Goal: Task Accomplishment & Management: Manage account settings

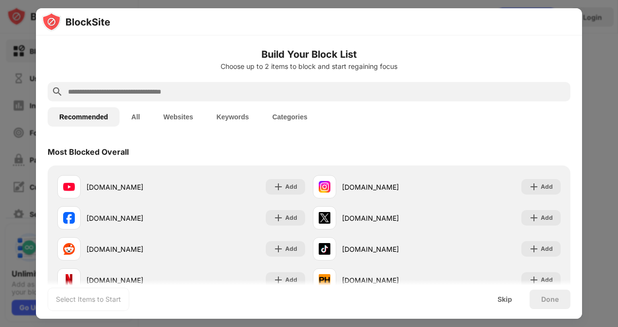
click at [410, 142] on div "Most Blocked Overall" at bounding box center [309, 151] width 523 height 27
click at [300, 89] on input "text" at bounding box center [317, 92] width 500 height 12
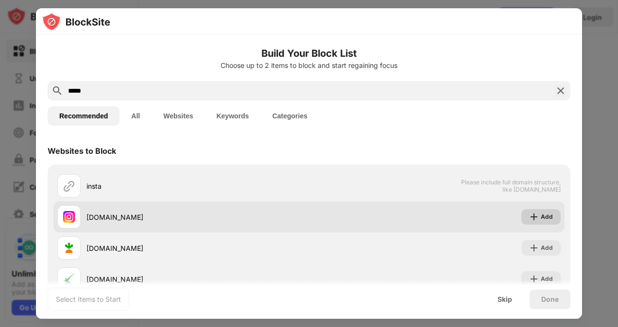
type input "*****"
click at [541, 212] on div "Add" at bounding box center [547, 217] width 12 height 10
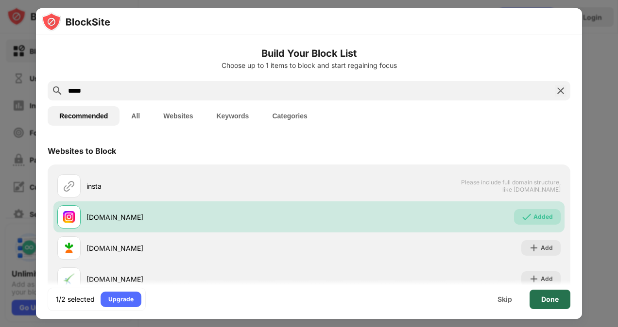
click at [560, 298] on div "Done" at bounding box center [550, 299] width 41 height 19
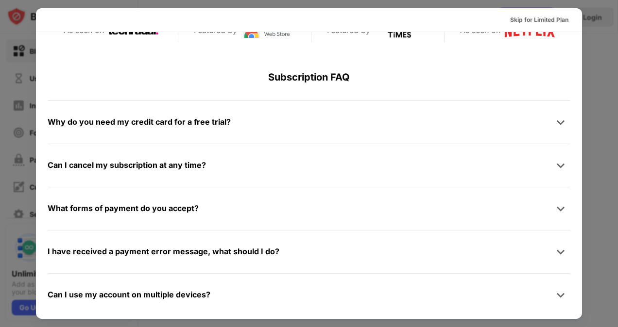
scroll to position [473, 0]
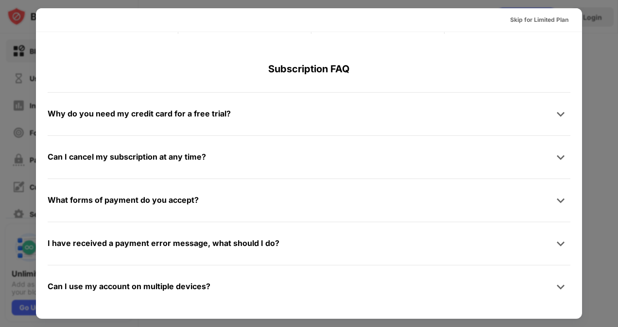
click at [240, 154] on div "Can I cancel my subscription at any time?" at bounding box center [309, 157] width 523 height 19
click at [556, 157] on img at bounding box center [561, 158] width 10 height 10
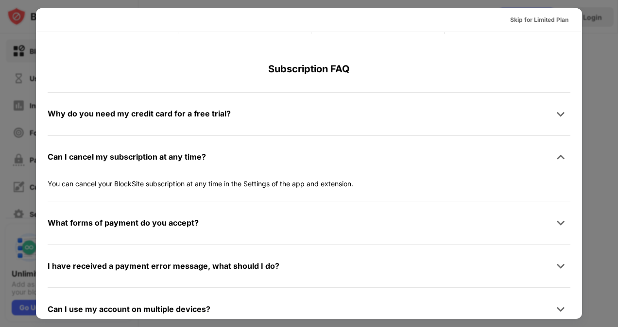
click at [556, 157] on img at bounding box center [561, 158] width 10 height 10
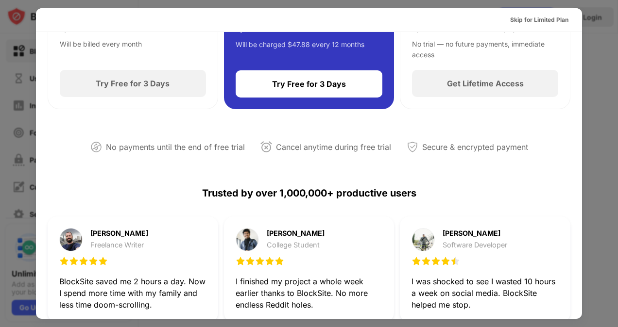
scroll to position [0, 0]
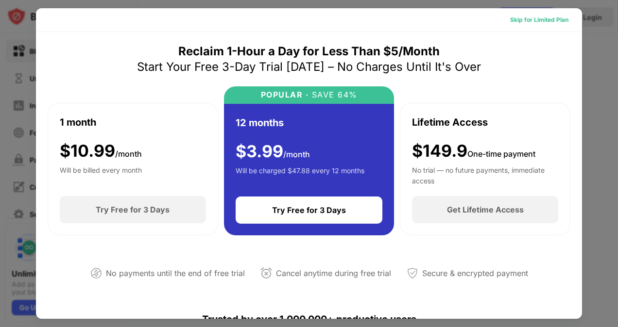
click at [545, 21] on div "Skip for Limited Plan" at bounding box center [539, 20] width 58 height 10
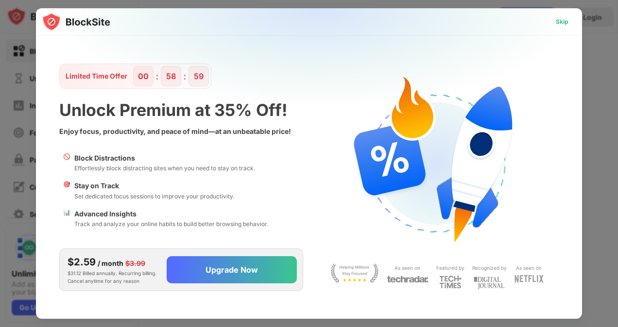
click at [569, 22] on div "Skip" at bounding box center [562, 22] width 28 height 16
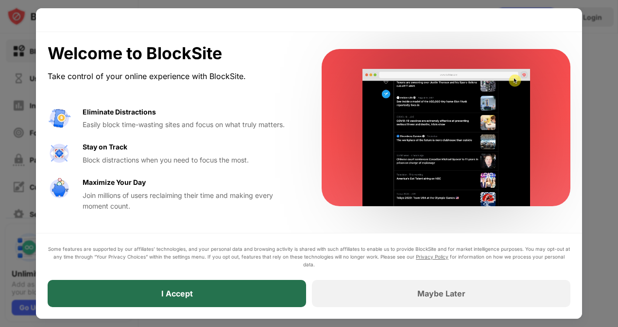
click at [233, 292] on div "I Accept" at bounding box center [177, 293] width 258 height 27
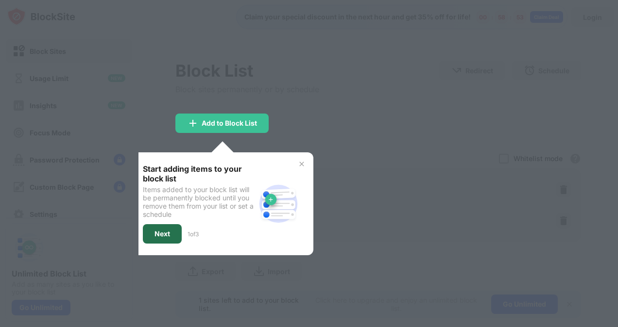
click at [167, 231] on div "Next" at bounding box center [163, 234] width 16 height 8
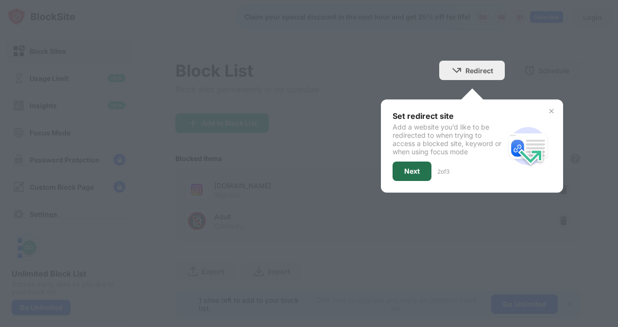
click at [395, 171] on div "Next" at bounding box center [412, 171] width 39 height 19
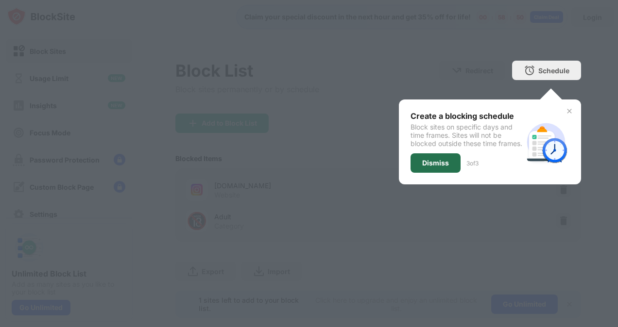
click at [434, 164] on div "Dismiss" at bounding box center [436, 163] width 50 height 19
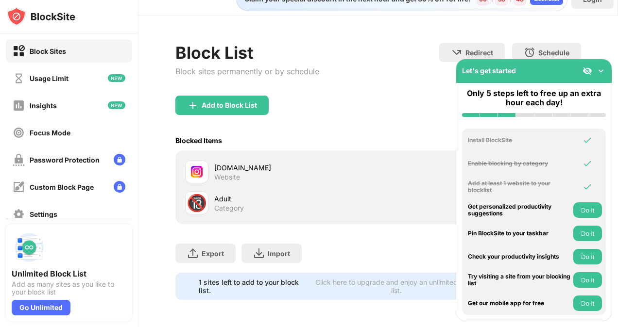
scroll to position [25, 0]
click at [226, 102] on div "Add to Block List" at bounding box center [229, 106] width 55 height 8
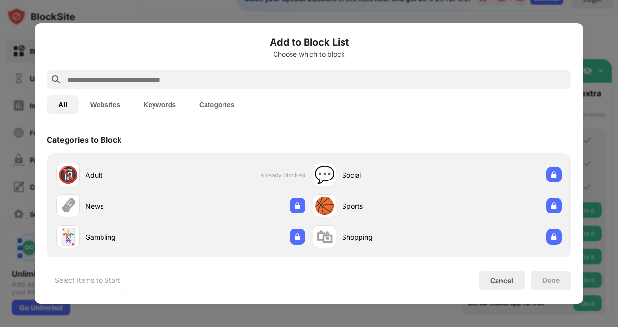
click at [176, 79] on input "text" at bounding box center [316, 80] width 501 height 12
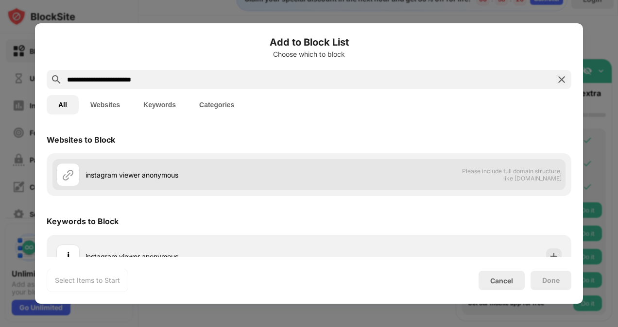
scroll to position [20, 0]
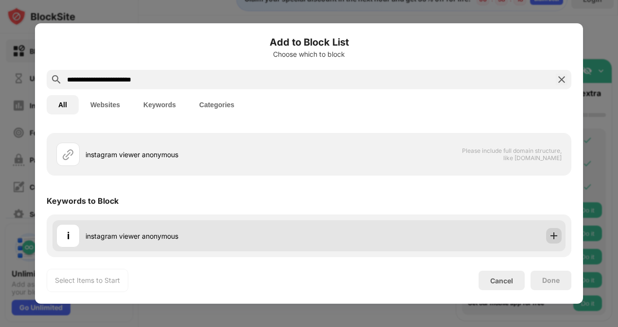
type input "**********"
click at [549, 239] on img at bounding box center [554, 236] width 10 height 10
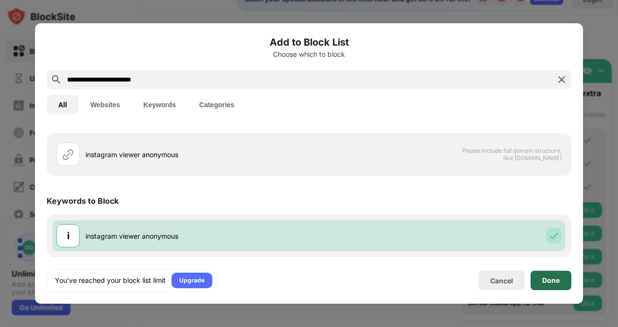
click at [548, 280] on div "Done" at bounding box center [550, 281] width 17 height 8
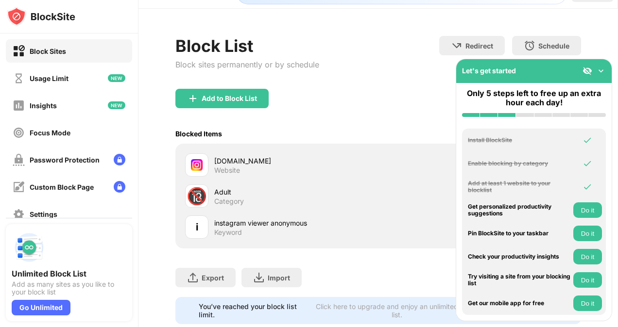
click at [250, 197] on div "Adult Category" at bounding box center [296, 196] width 164 height 19
click at [273, 192] on div "Adult" at bounding box center [296, 192] width 164 height 10
click at [239, 198] on div "Category" at bounding box center [229, 201] width 30 height 9
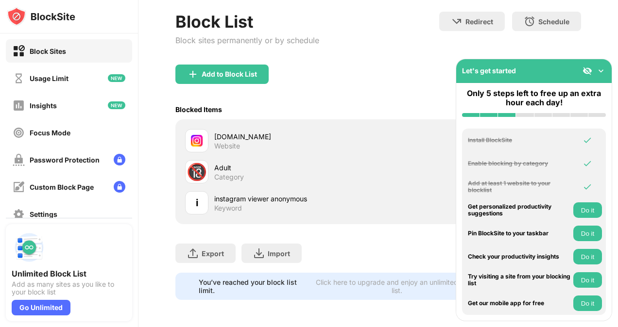
click at [601, 73] on img at bounding box center [601, 71] width 10 height 10
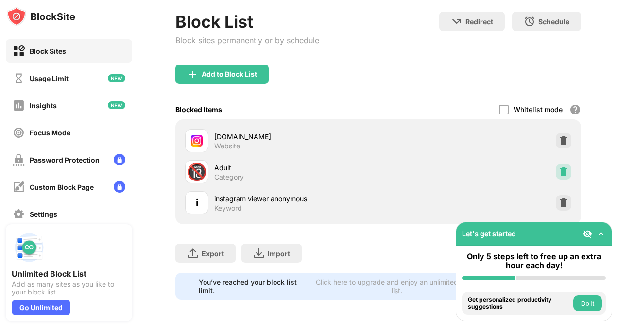
click at [560, 167] on img at bounding box center [564, 172] width 10 height 10
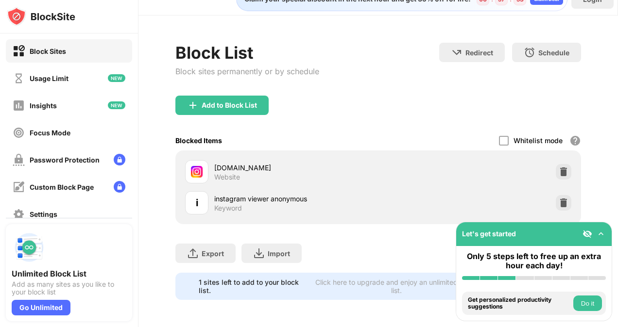
scroll to position [25, 0]
click at [239, 102] on div "Add to Block List" at bounding box center [229, 106] width 55 height 8
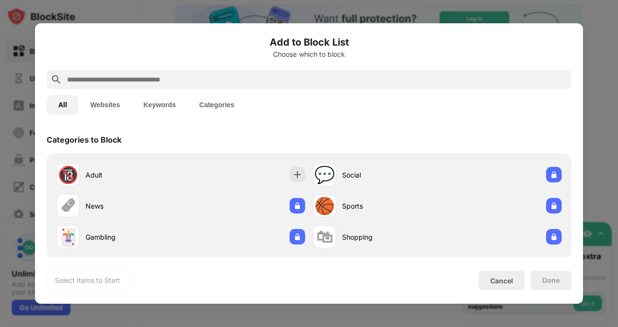
click at [227, 78] on input "text" at bounding box center [316, 80] width 501 height 12
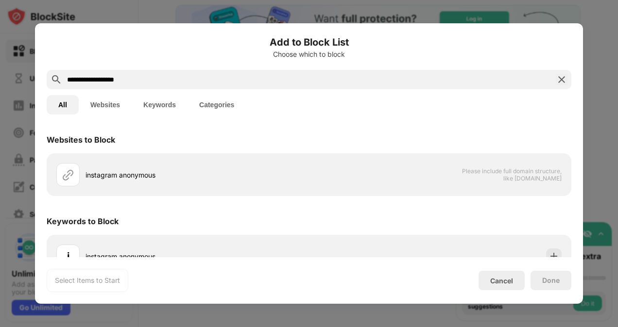
scroll to position [20, 0]
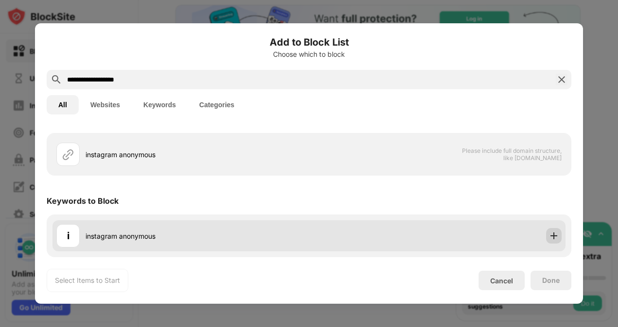
type input "**********"
click at [549, 240] on img at bounding box center [554, 236] width 10 height 10
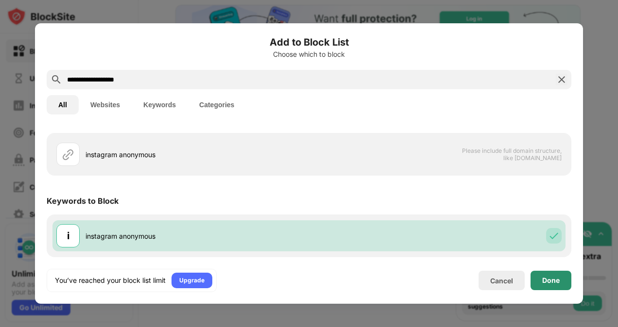
click at [538, 283] on div "Done" at bounding box center [551, 280] width 41 height 19
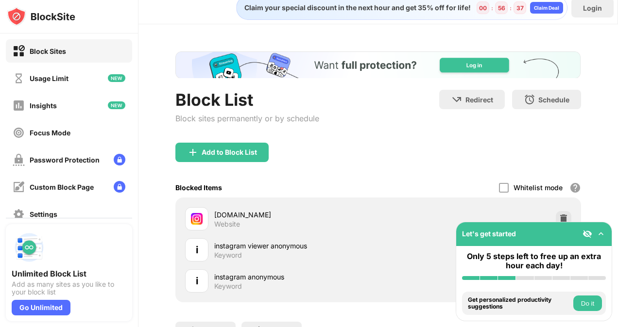
scroll to position [6, 0]
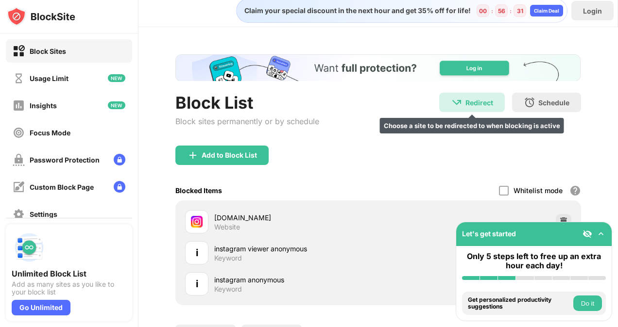
click at [465, 103] on div "Redirect" at bounding box center [479, 103] width 28 height 8
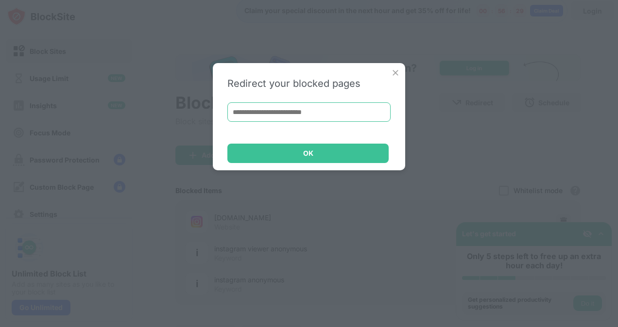
click at [324, 115] on input at bounding box center [308, 112] width 163 height 19
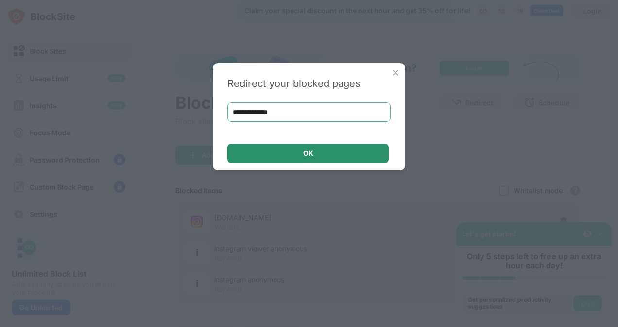
type input "**********"
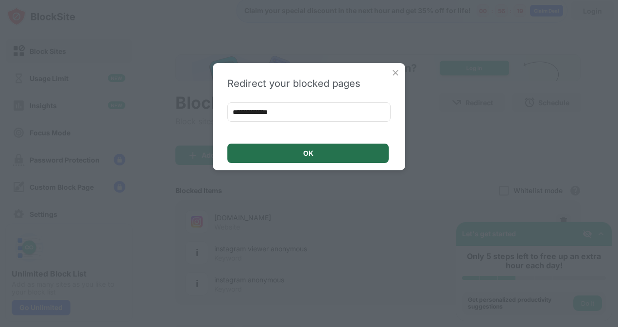
click at [291, 156] on div "OK" at bounding box center [307, 153] width 161 height 19
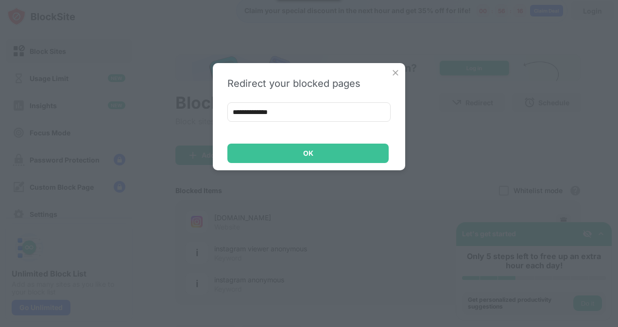
click at [394, 71] on img at bounding box center [396, 73] width 10 height 10
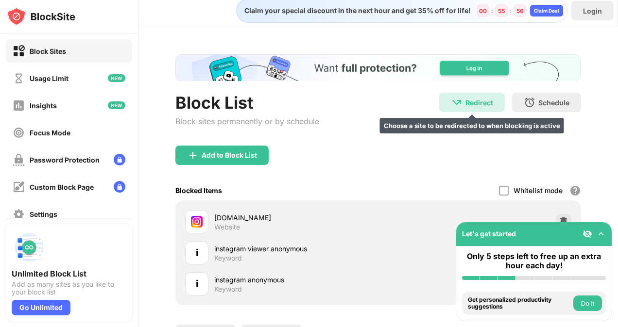
click at [455, 100] on div "Redirect Choose a site to be redirected to when blocking is active" at bounding box center [472, 102] width 66 height 19
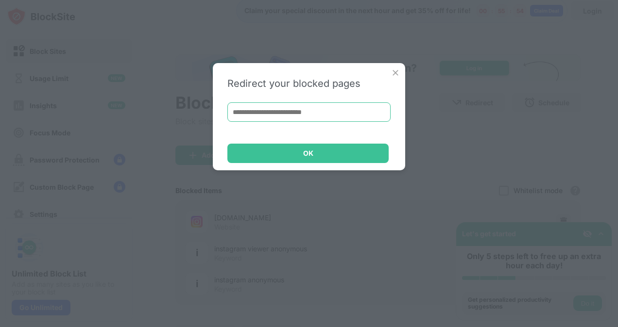
click at [297, 109] on input at bounding box center [308, 112] width 163 height 19
paste input "**********"
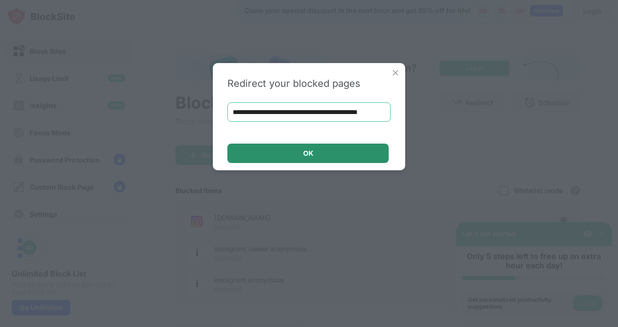
type input "**********"
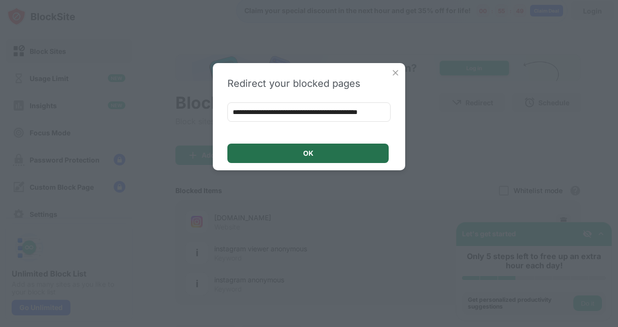
click at [305, 151] on div "OK" at bounding box center [308, 154] width 10 height 8
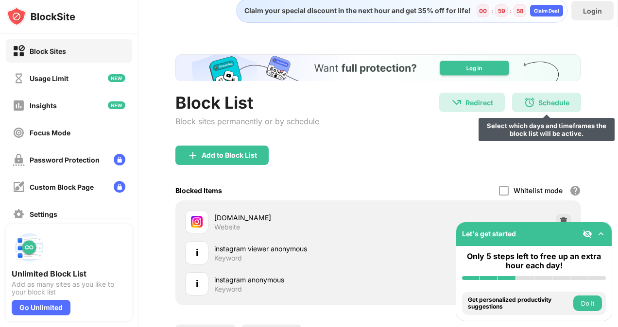
click at [561, 99] on div "Schedule" at bounding box center [553, 103] width 31 height 8
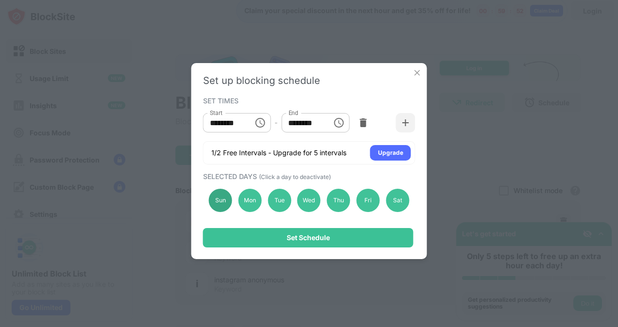
click at [217, 194] on div "Sun" at bounding box center [220, 200] width 23 height 23
click at [243, 197] on div "Mon" at bounding box center [249, 200] width 23 height 23
click at [281, 200] on div "Tue" at bounding box center [279, 200] width 23 height 23
click at [308, 198] on div "Wed" at bounding box center [308, 200] width 23 height 23
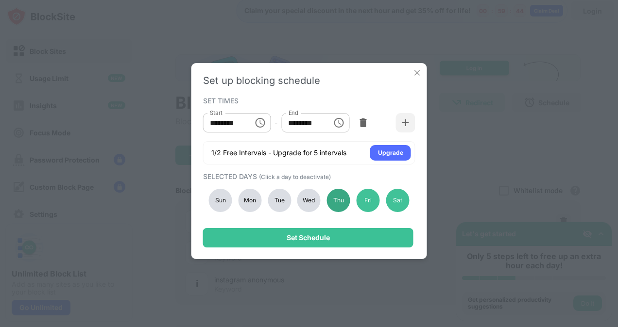
click at [336, 196] on div "Thu" at bounding box center [338, 200] width 23 height 23
click at [392, 199] on div "Sat" at bounding box center [397, 200] width 23 height 23
click at [356, 203] on div "Sun Mon Tue Wed Thu Fri Sat" at bounding box center [309, 201] width 212 height 40
click at [362, 203] on div "Fri" at bounding box center [368, 200] width 23 height 23
click at [257, 121] on icon "Choose time, selected time is 10:00 AM" at bounding box center [260, 123] width 12 height 12
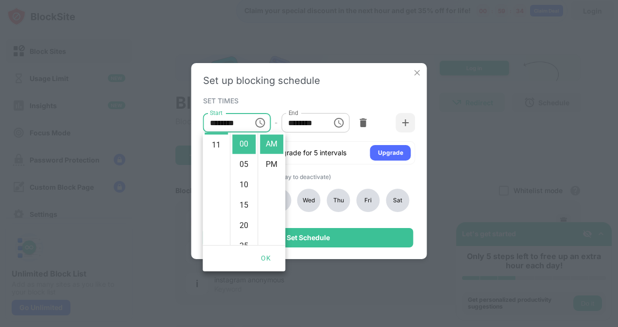
scroll to position [224, 0]
click at [219, 146] on li "11" at bounding box center [216, 144] width 23 height 19
click at [250, 148] on li "55" at bounding box center [243, 144] width 23 height 19
click at [266, 158] on li "PM" at bounding box center [271, 164] width 23 height 19
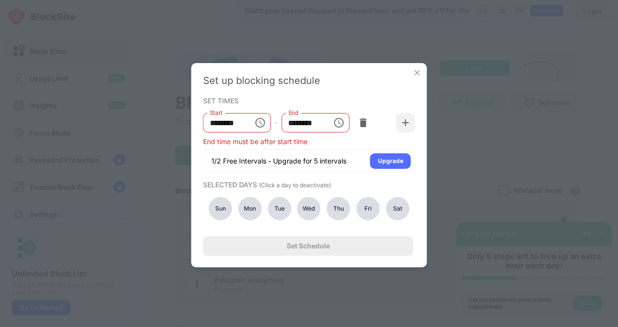
scroll to position [20, 0]
click at [333, 125] on icon "Choose time, selected time is 1:00 PM" at bounding box center [339, 123] width 12 height 12
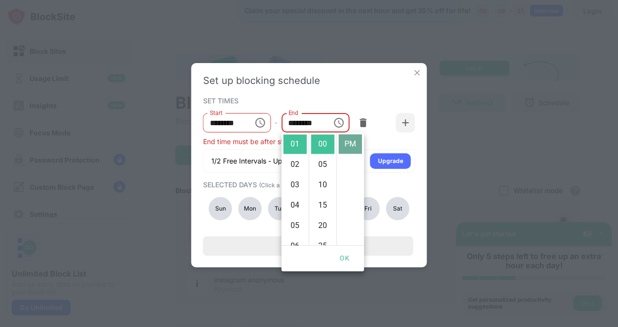
click at [343, 144] on li "PM" at bounding box center [350, 144] width 23 height 19
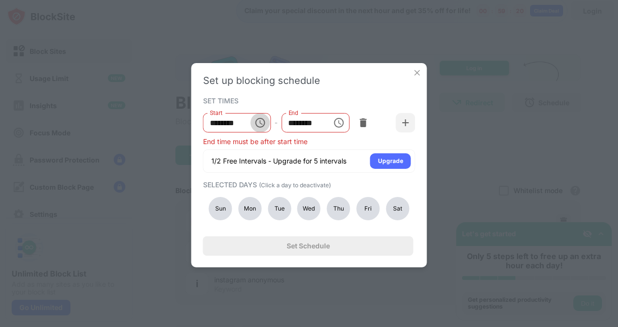
click at [256, 123] on icon "Choose time, selected time is 11:55 PM" at bounding box center [260, 123] width 12 height 12
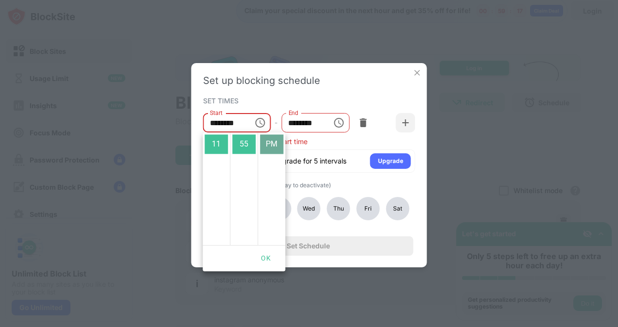
click at [264, 144] on li "PM" at bounding box center [271, 144] width 23 height 19
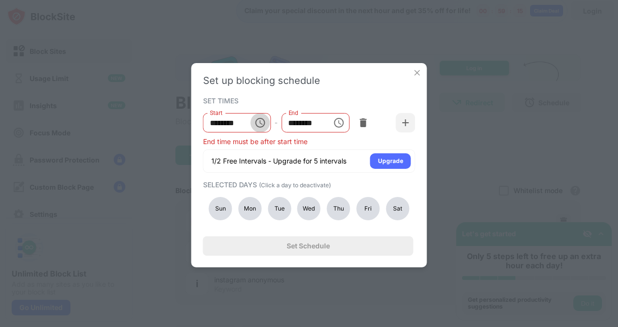
click at [259, 123] on icon "Choose time, selected time is 11:55 PM" at bounding box center [260, 123] width 12 height 12
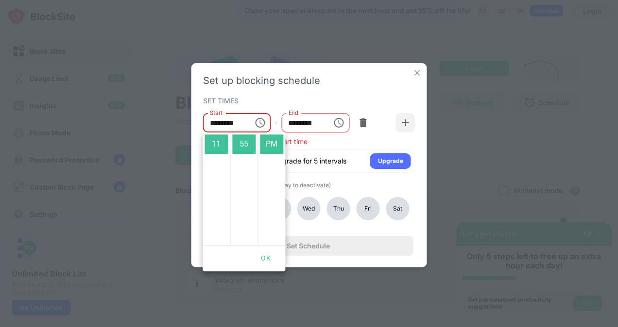
scroll to position [1, 0]
click at [273, 140] on li "AM" at bounding box center [271, 143] width 23 height 19
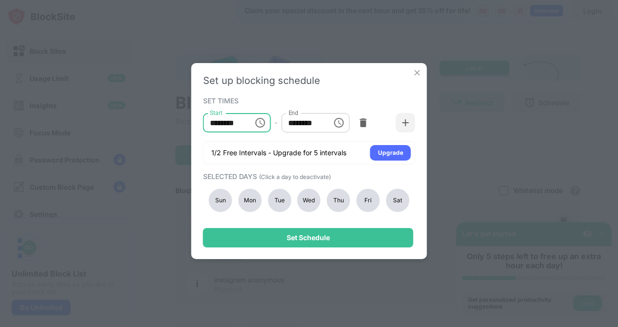
click at [236, 127] on input "********" at bounding box center [225, 122] width 44 height 19
click at [220, 121] on input "********" at bounding box center [225, 122] width 44 height 19
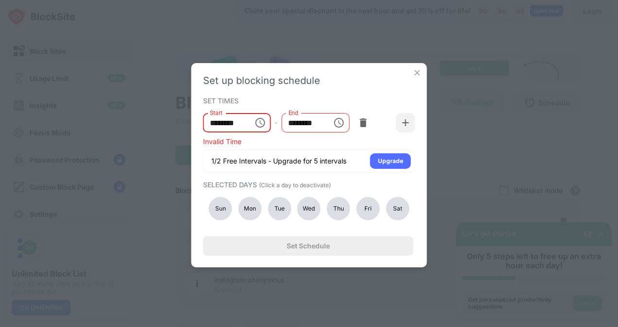
click at [213, 121] on input "********" at bounding box center [225, 122] width 44 height 19
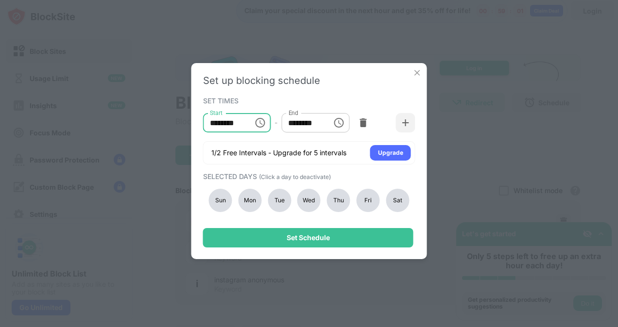
type input "********"
click at [344, 121] on icon "Choose time, selected time is 1:00 PM" at bounding box center [339, 123] width 12 height 12
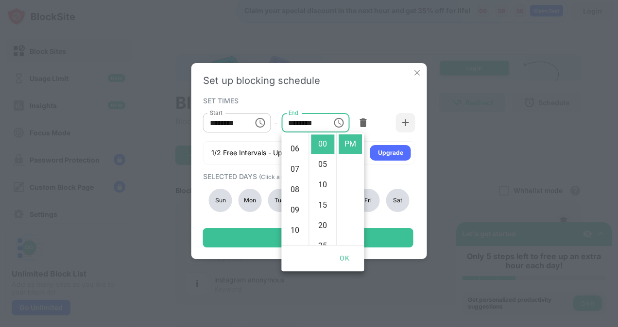
scroll to position [224, 0]
click at [296, 121] on input "********" at bounding box center [303, 122] width 44 height 19
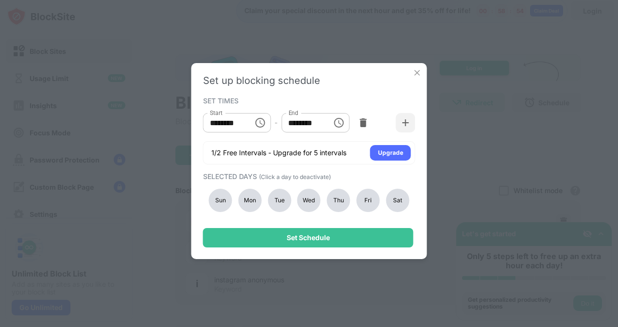
scroll to position [0, 0]
click at [293, 121] on input "********" at bounding box center [303, 122] width 44 height 19
click at [294, 121] on input "********" at bounding box center [303, 122] width 44 height 19
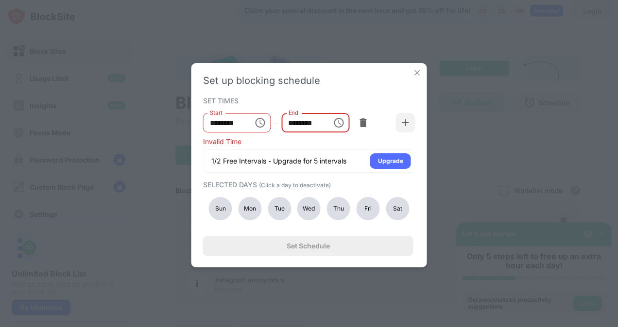
click at [293, 121] on input "********" at bounding box center [303, 122] width 44 height 19
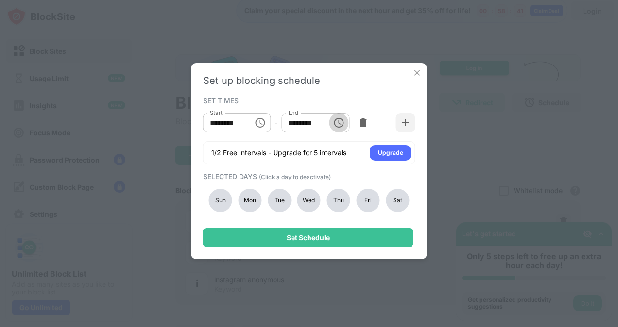
click at [336, 123] on icon "Choose time, selected time is 12:00 PM" at bounding box center [339, 123] width 12 height 12
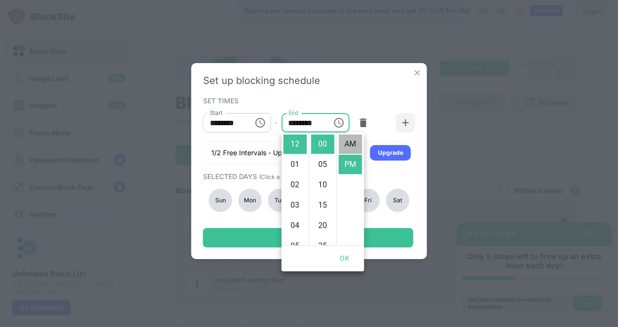
click at [351, 143] on li "AM" at bounding box center [350, 144] width 23 height 19
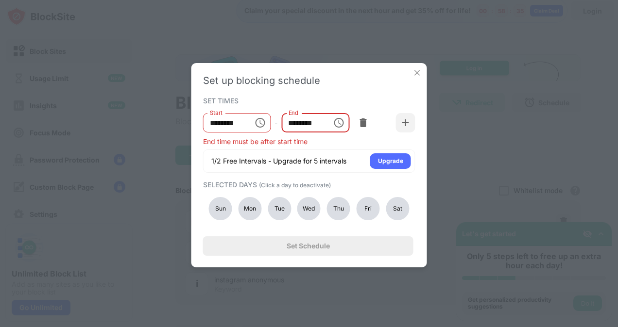
click at [306, 121] on input "********" at bounding box center [303, 122] width 44 height 19
click at [294, 121] on input "********" at bounding box center [303, 122] width 44 height 19
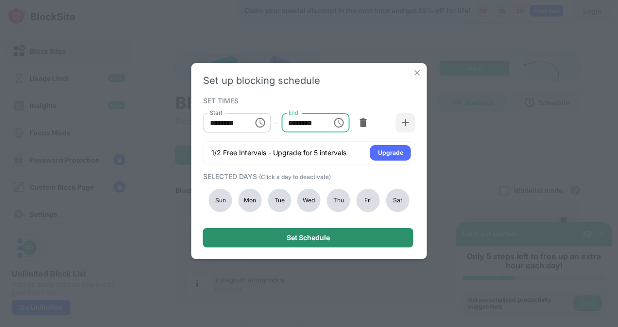
type input "********"
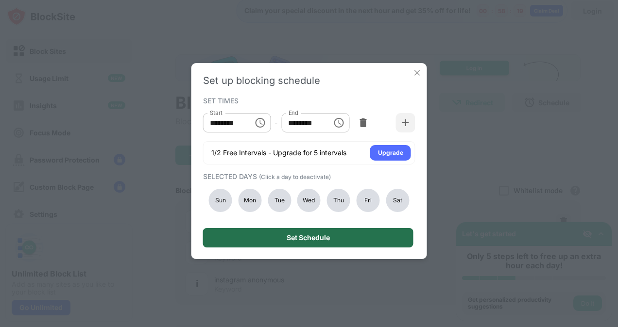
click at [330, 233] on div "Set Schedule" at bounding box center [308, 237] width 210 height 19
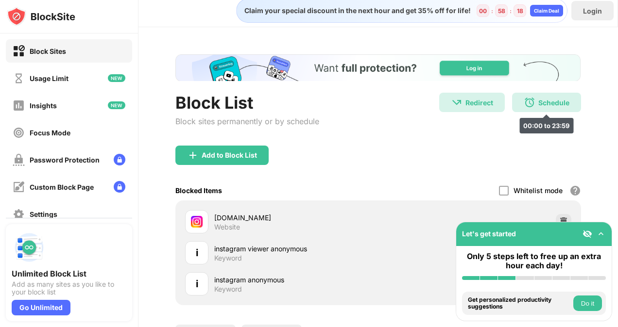
click at [524, 103] on img at bounding box center [530, 103] width 12 height 12
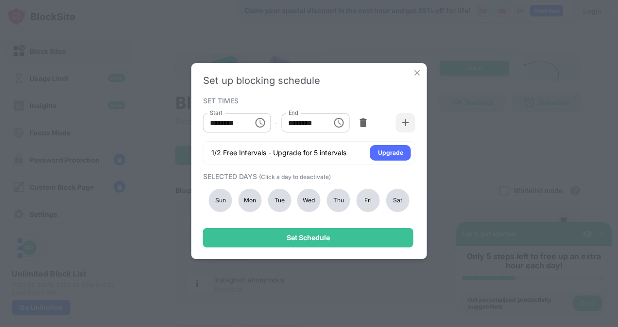
click at [222, 200] on div "Sun" at bounding box center [220, 200] width 23 height 23
click at [238, 198] on div "Mon" at bounding box center [249, 200] width 23 height 23
click at [281, 196] on div "Tue" at bounding box center [279, 200] width 23 height 23
click at [313, 198] on div "Wed" at bounding box center [308, 200] width 23 height 23
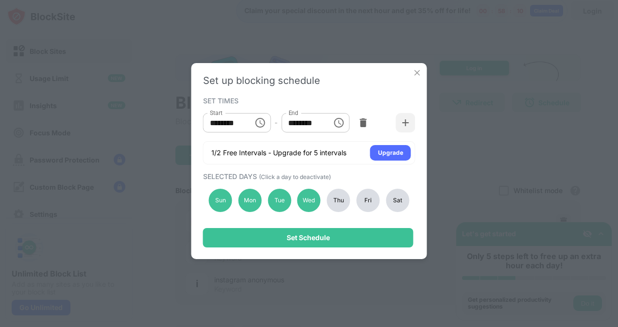
click at [335, 199] on div "Thu" at bounding box center [338, 200] width 23 height 23
click at [365, 197] on div "Fri" at bounding box center [368, 200] width 23 height 23
click at [397, 196] on div "Sat" at bounding box center [397, 200] width 23 height 23
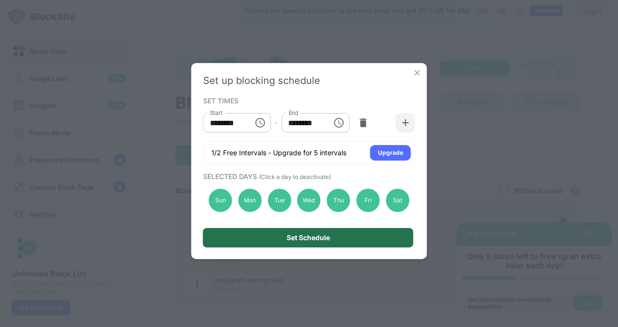
click at [350, 231] on div "Set Schedule" at bounding box center [308, 237] width 210 height 19
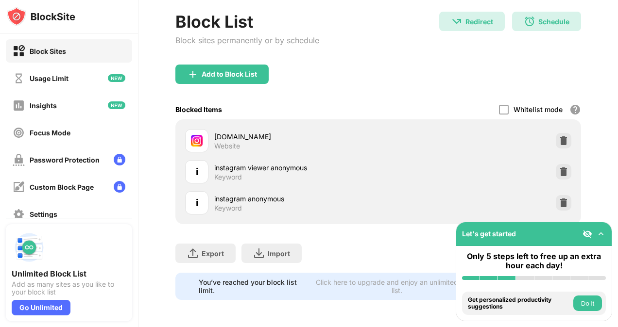
scroll to position [94, 0]
